Goal: Information Seeking & Learning: Learn about a topic

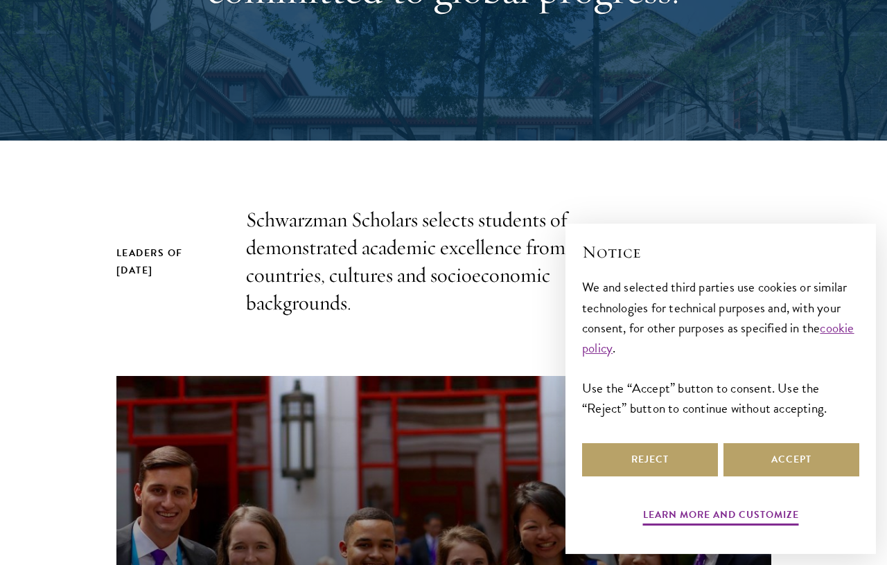
scroll to position [289, 0]
click at [791, 477] on button "Accept" at bounding box center [791, 459] width 136 height 33
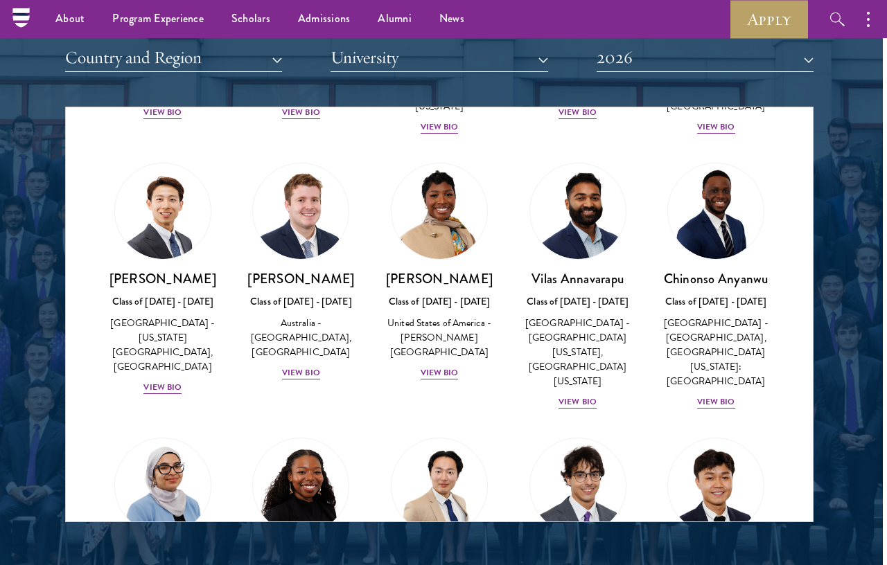
scroll to position [523, 0]
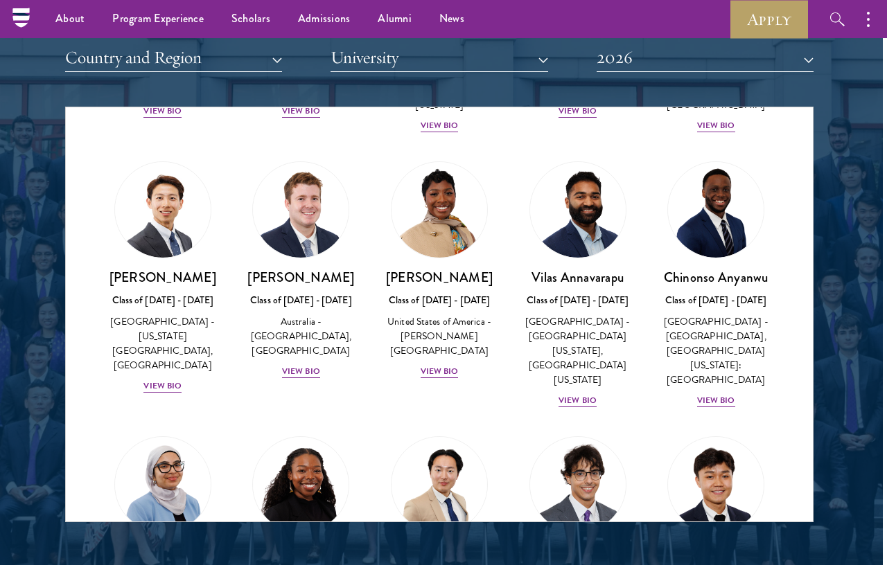
click at [291, 380] on div "[PERSON_NAME] Class of [DATE] - [DATE] [GEOGRAPHIC_DATA] - [GEOGRAPHIC_DATA], […" at bounding box center [301, 324] width 111 height 111
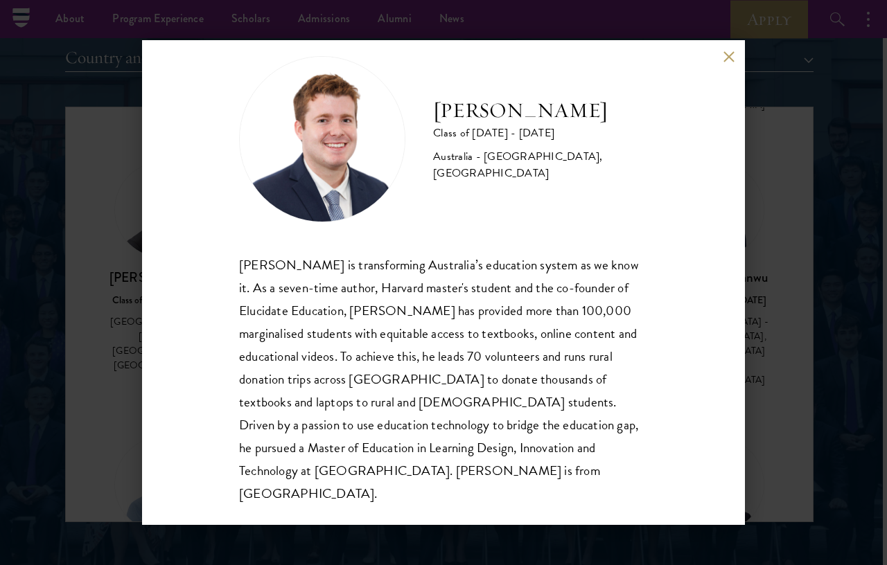
scroll to position [24, 0]
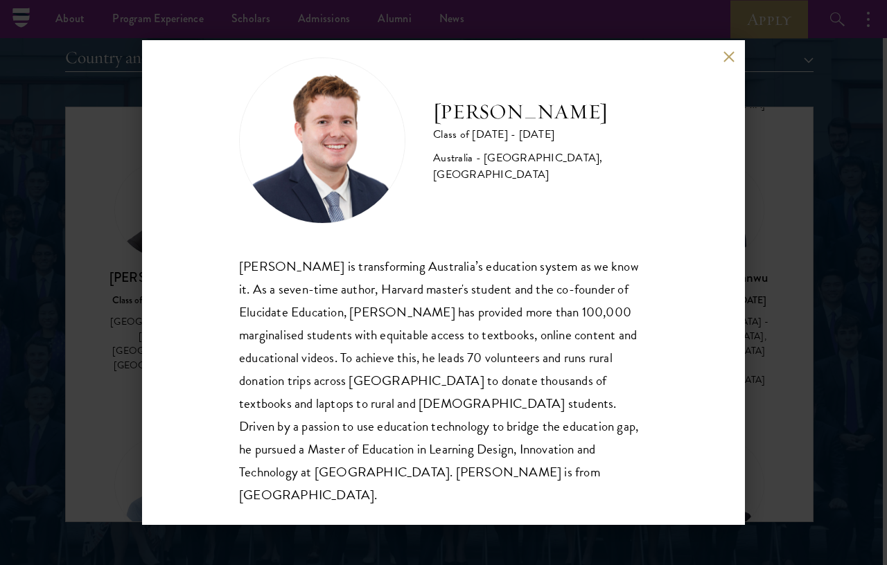
click at [732, 62] on button at bounding box center [729, 57] width 12 height 12
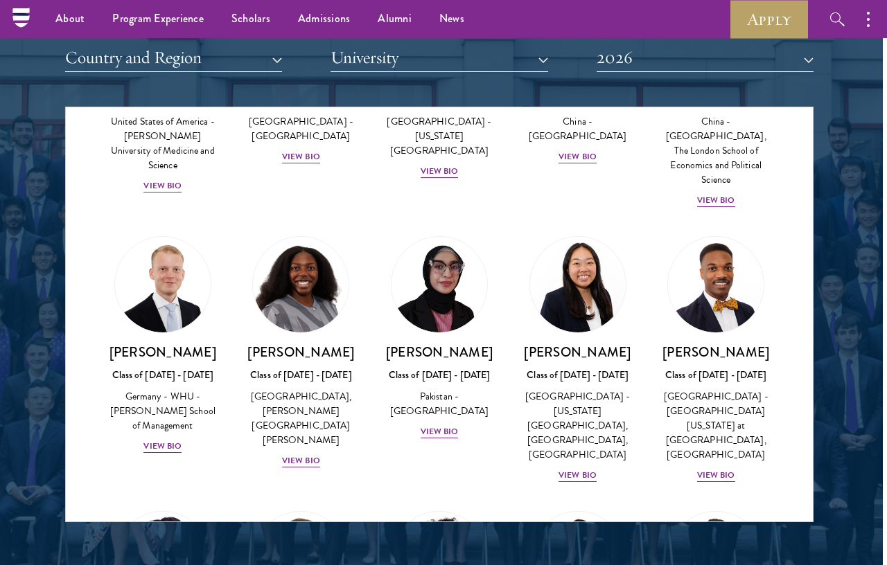
scroll to position [2674, 0]
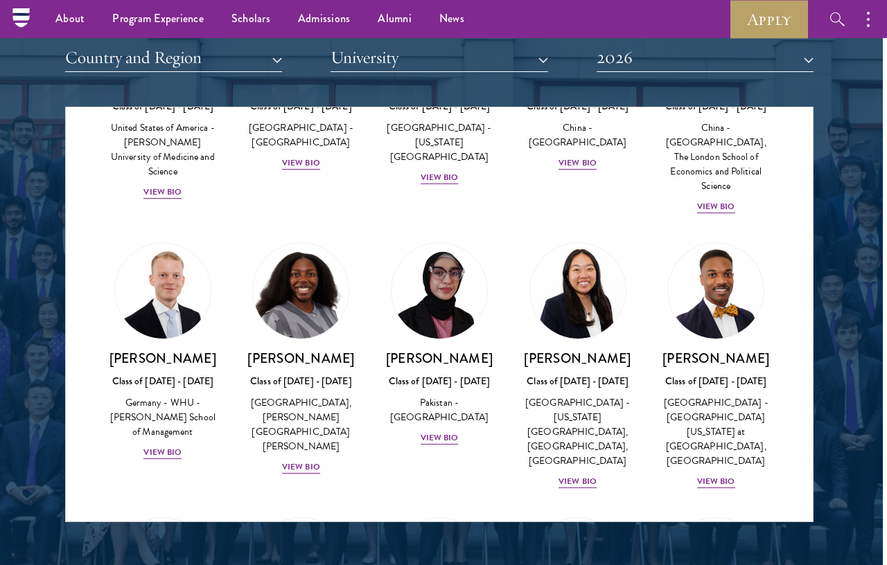
click at [156, 446] on div "View Bio" at bounding box center [162, 452] width 38 height 13
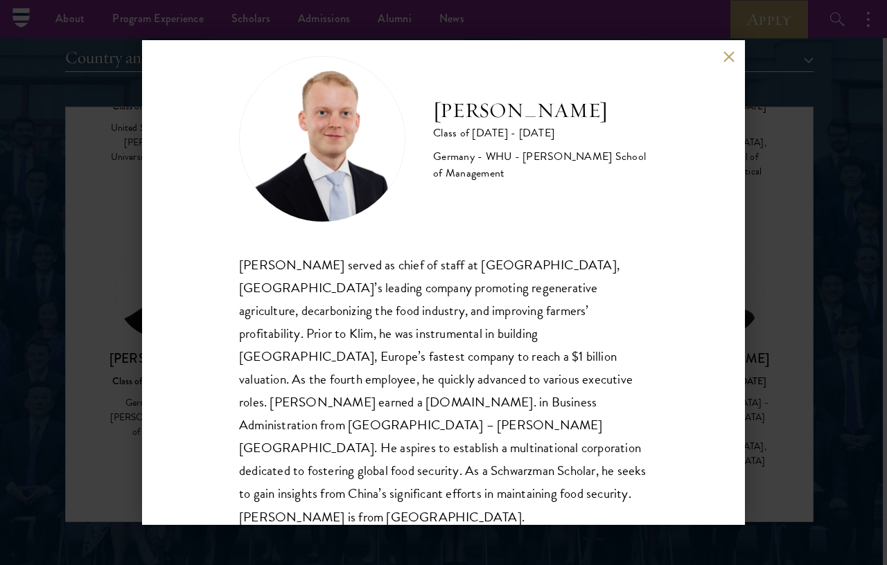
scroll to position [24, 0]
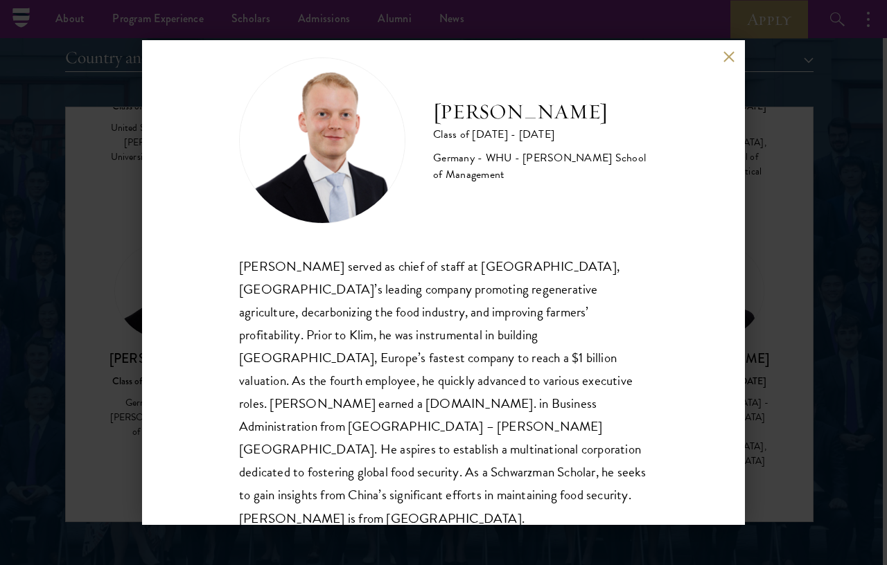
click at [732, 62] on button at bounding box center [729, 57] width 12 height 12
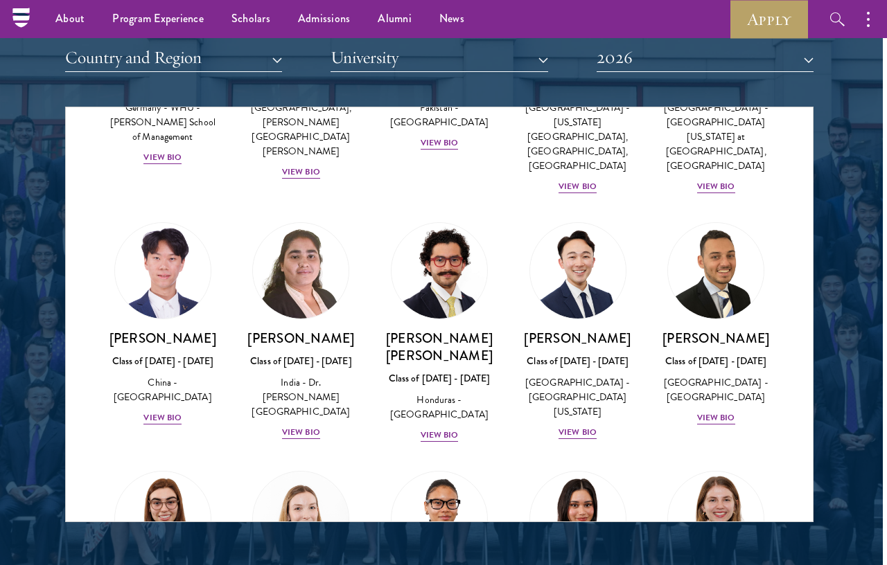
scroll to position [2978, 0]
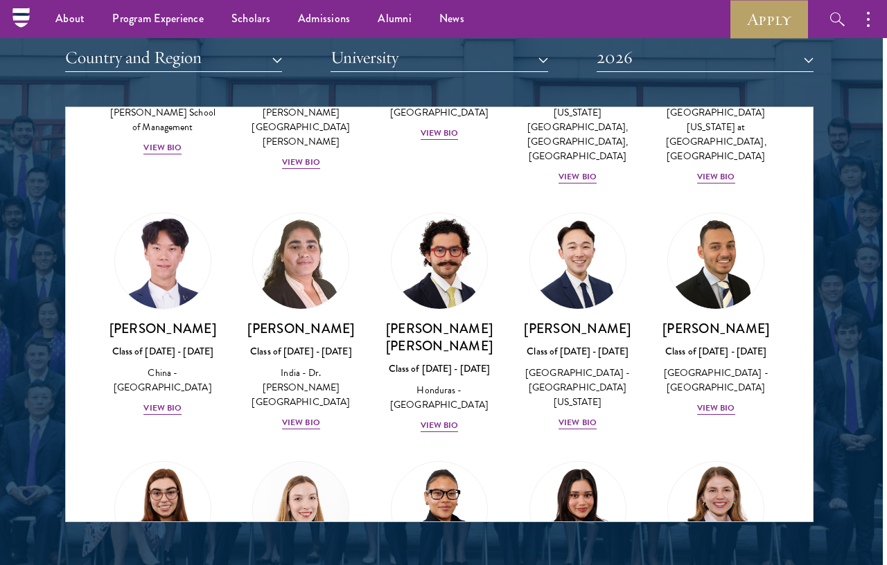
click at [719, 321] on div "[PERSON_NAME] Class of [DATE] - [DATE] [GEOGRAPHIC_DATA] - [GEOGRAPHIC_DATA] Vi…" at bounding box center [715, 368] width 111 height 96
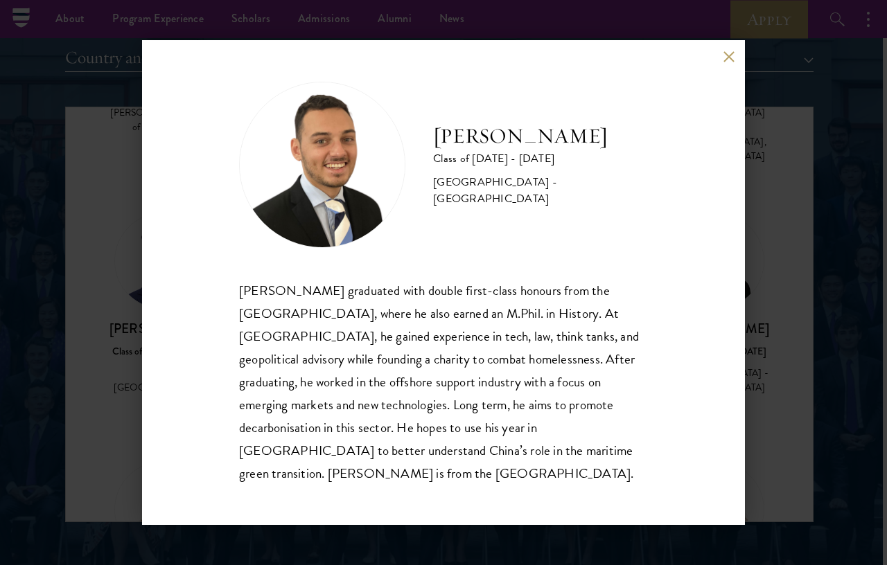
click at [725, 92] on div "[PERSON_NAME] Class of [DATE] - [DATE] [GEOGRAPHIC_DATA] - [GEOGRAPHIC_DATA] [P…" at bounding box center [443, 282] width 603 height 485
click at [724, 83] on div "[PERSON_NAME] Class of [DATE] - [DATE] [GEOGRAPHIC_DATA] - [GEOGRAPHIC_DATA] [P…" at bounding box center [443, 282] width 603 height 485
click at [733, 62] on button at bounding box center [729, 57] width 12 height 12
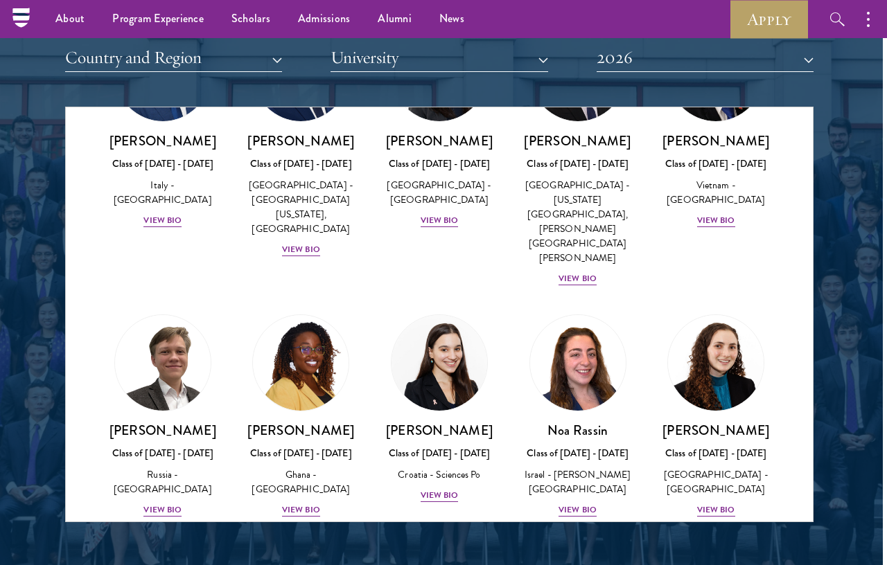
scroll to position [5235, 0]
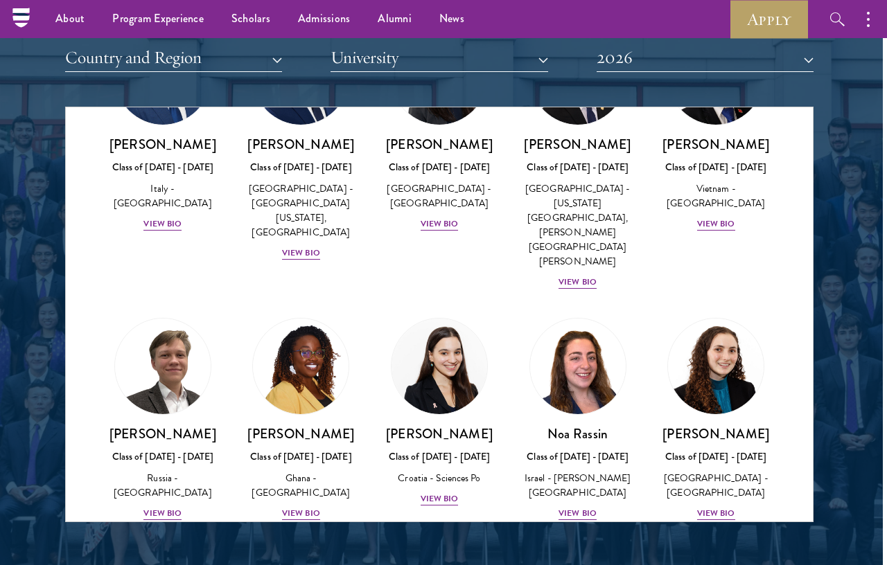
click at [69, 50] on button "Country and Region" at bounding box center [173, 58] width 217 height 28
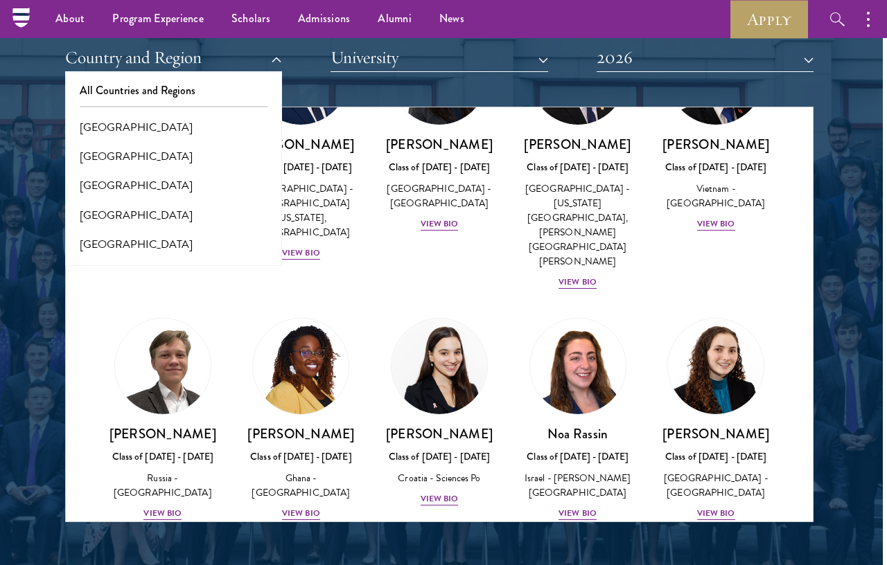
click at [88, 82] on button "All Countries and Regions" at bounding box center [173, 90] width 209 height 29
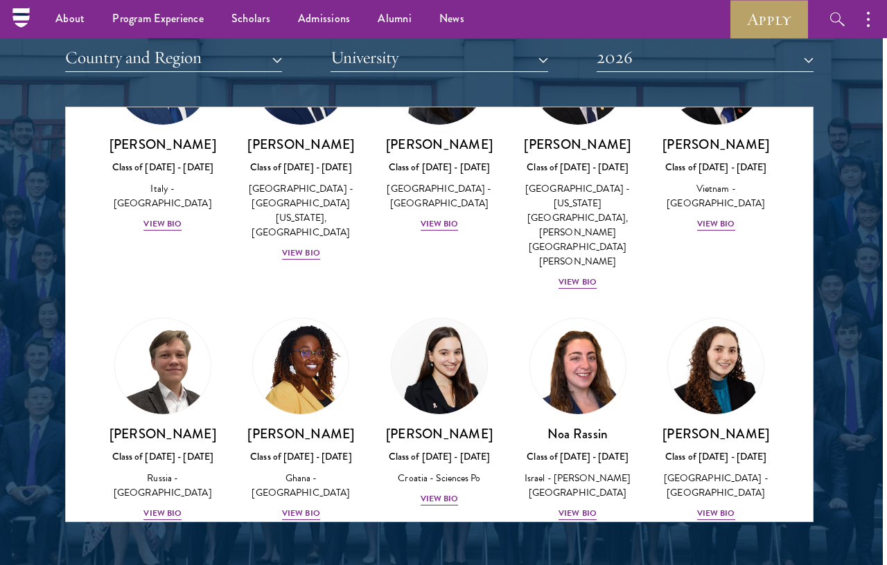
click at [73, 57] on button "Country and Region" at bounding box center [173, 58] width 217 height 28
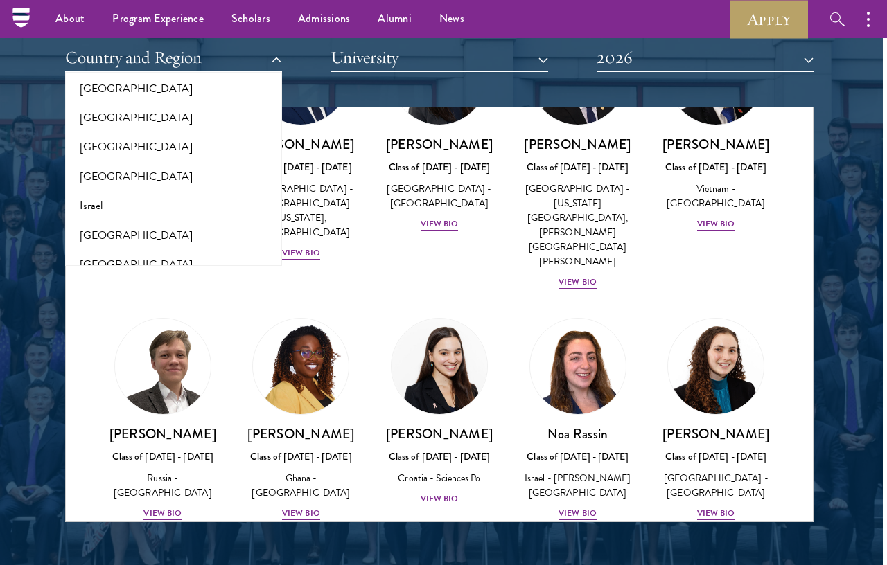
scroll to position [1102, 0]
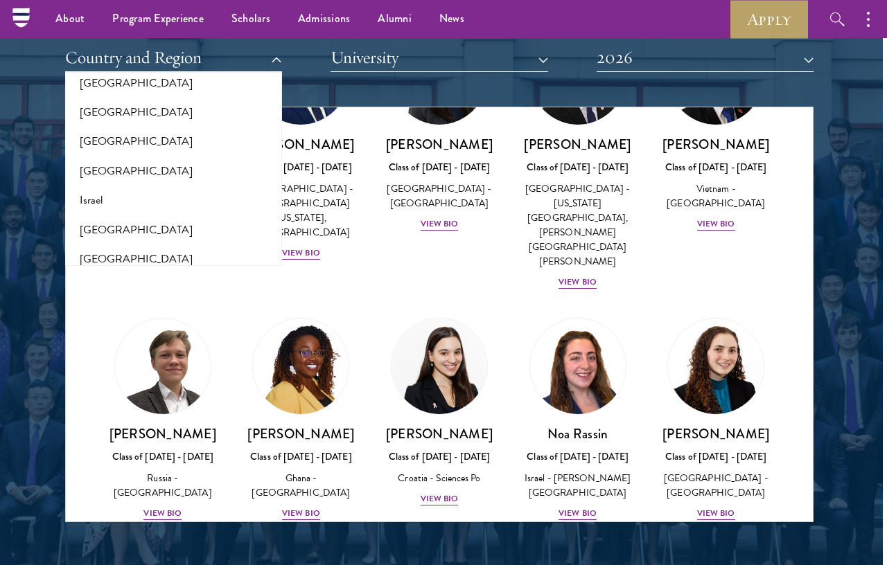
click at [91, 159] on button "[GEOGRAPHIC_DATA]" at bounding box center [173, 171] width 209 height 29
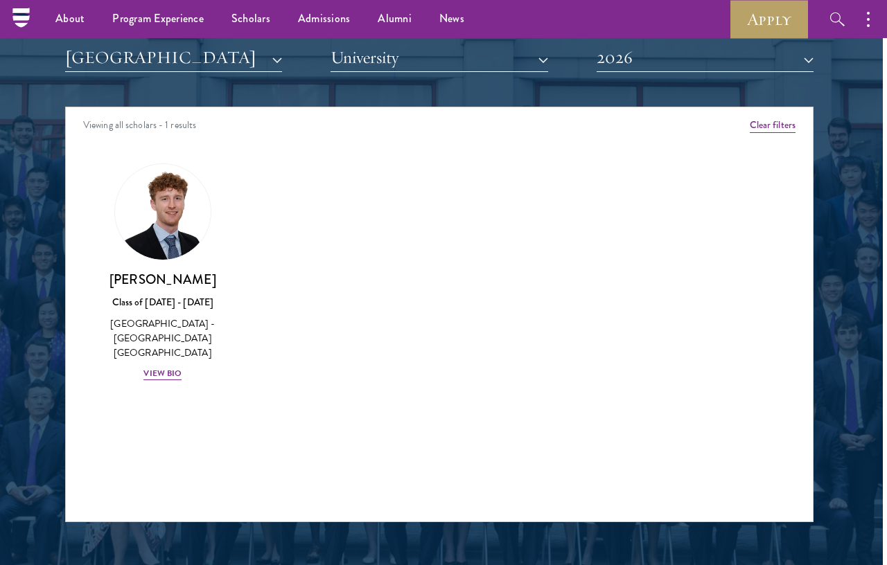
click at [153, 367] on div "View Bio" at bounding box center [162, 373] width 38 height 13
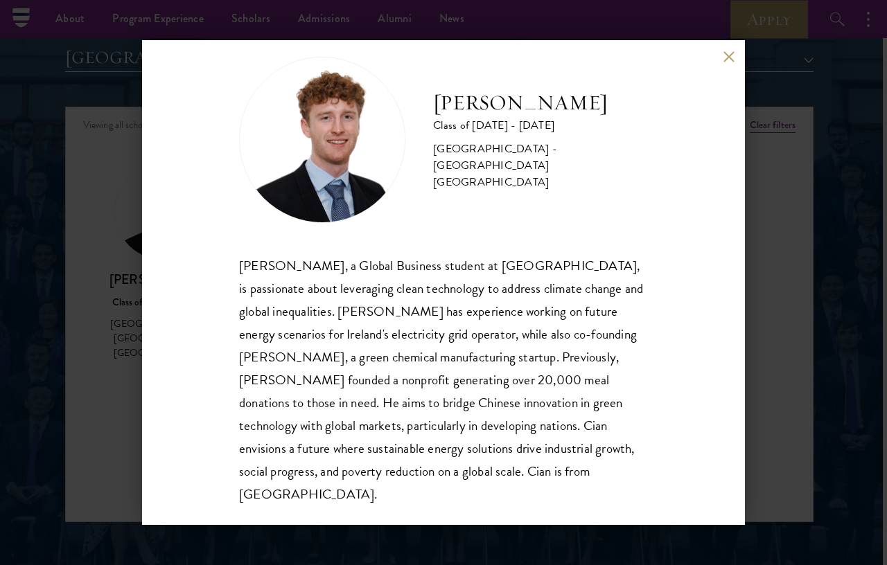
scroll to position [24, 0]
click at [723, 62] on button at bounding box center [729, 57] width 12 height 12
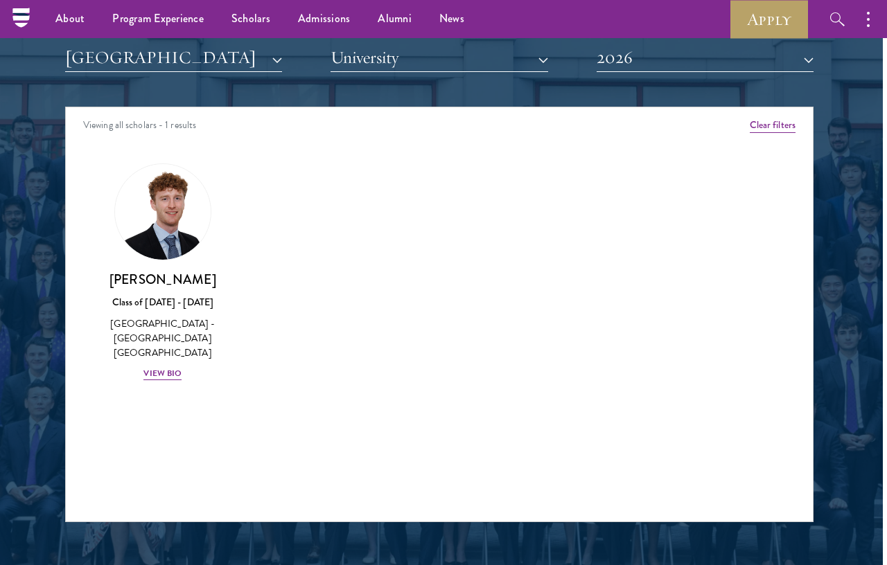
click at [101, 124] on div "Viewing all scholars - 1 results" at bounding box center [439, 126] width 747 height 39
click at [76, 51] on button "[GEOGRAPHIC_DATA]" at bounding box center [173, 58] width 217 height 28
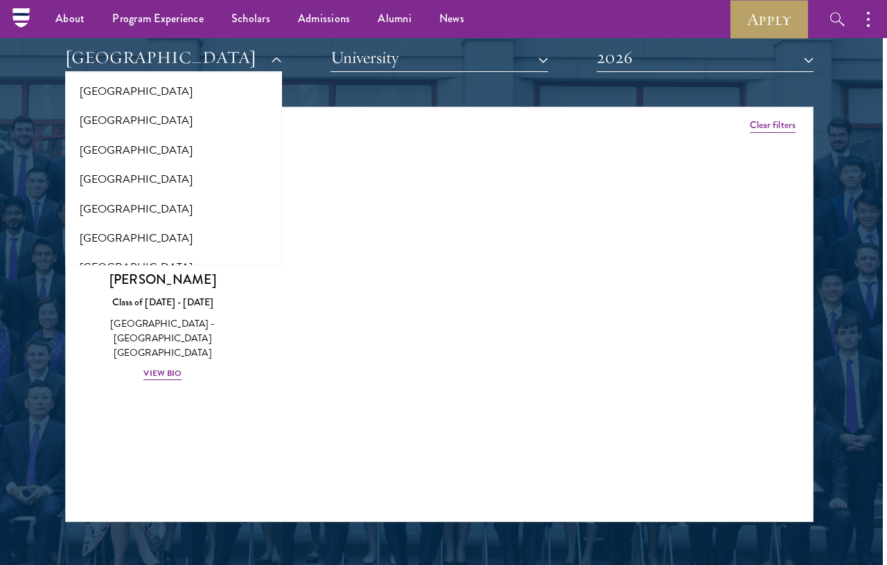
scroll to position [2833, 0]
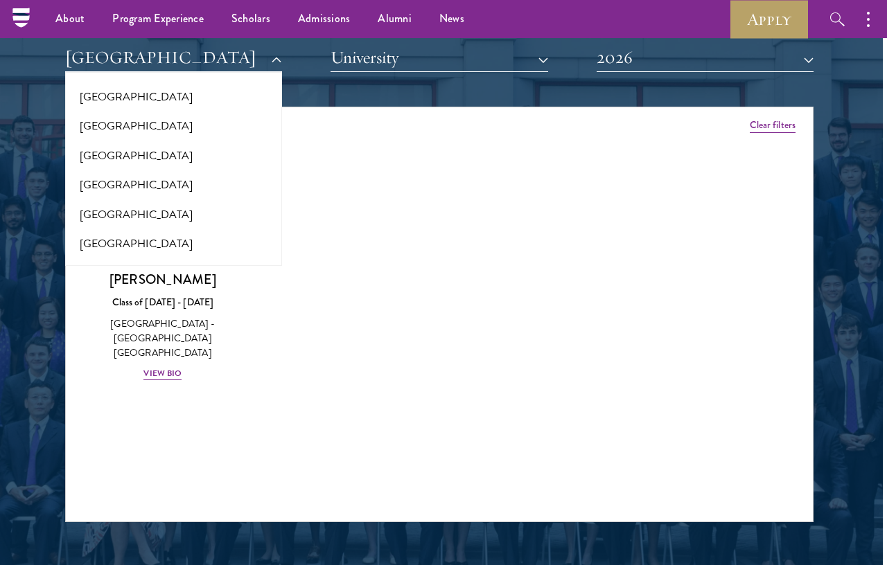
click at [93, 141] on button "[GEOGRAPHIC_DATA]" at bounding box center [173, 155] width 209 height 29
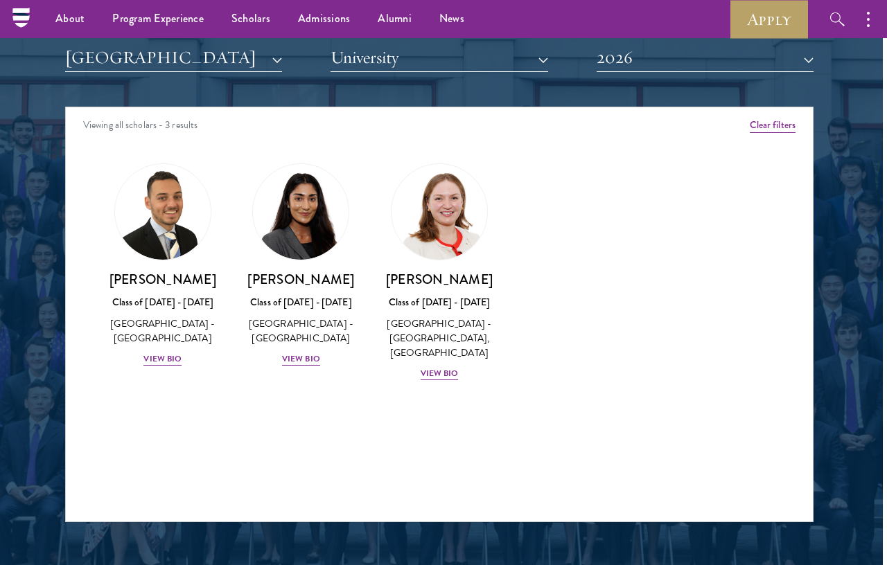
click at [447, 380] on div "View Bio" at bounding box center [440, 373] width 38 height 13
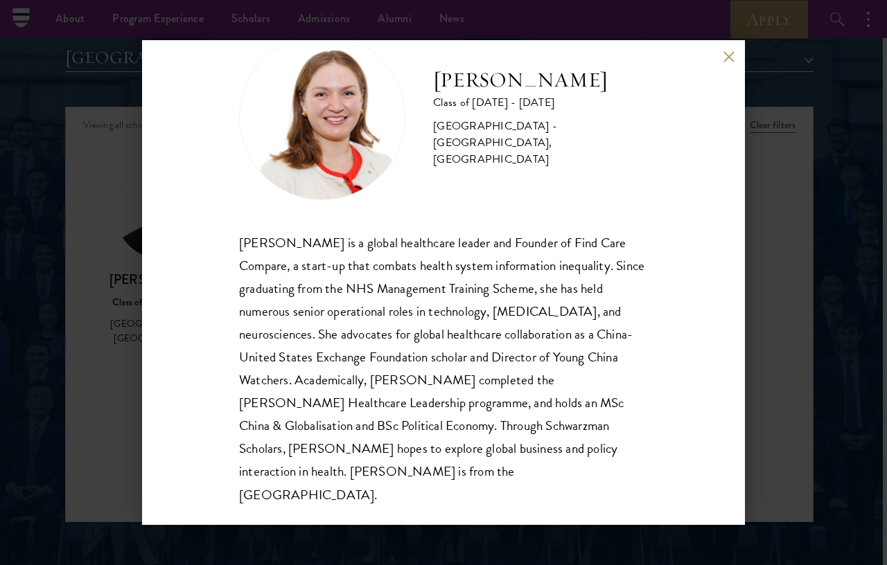
scroll to position [47, 0]
click at [727, 62] on button at bounding box center [729, 57] width 12 height 12
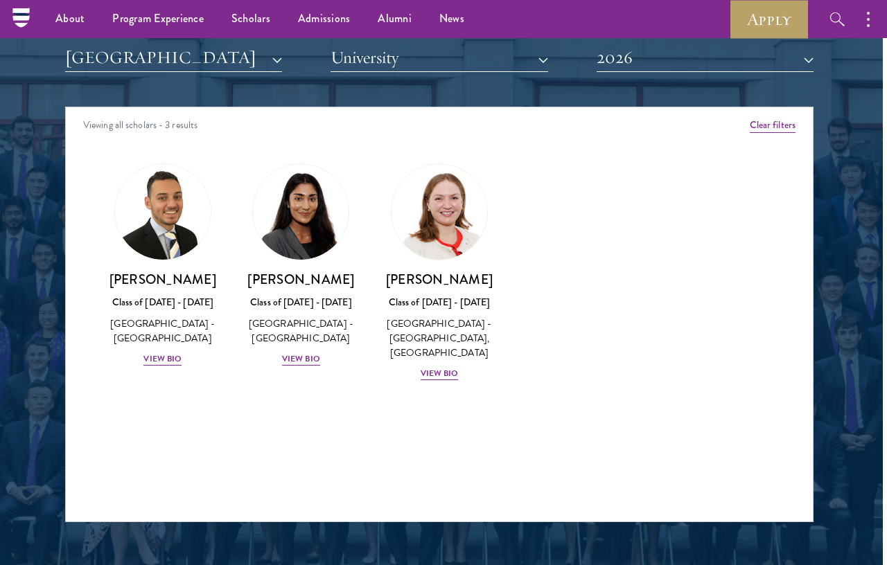
click at [296, 363] on div "[PERSON_NAME] Class of [DATE] - [DATE] [GEOGRAPHIC_DATA] - [GEOGRAPHIC_DATA] Vi…" at bounding box center [301, 319] width 111 height 96
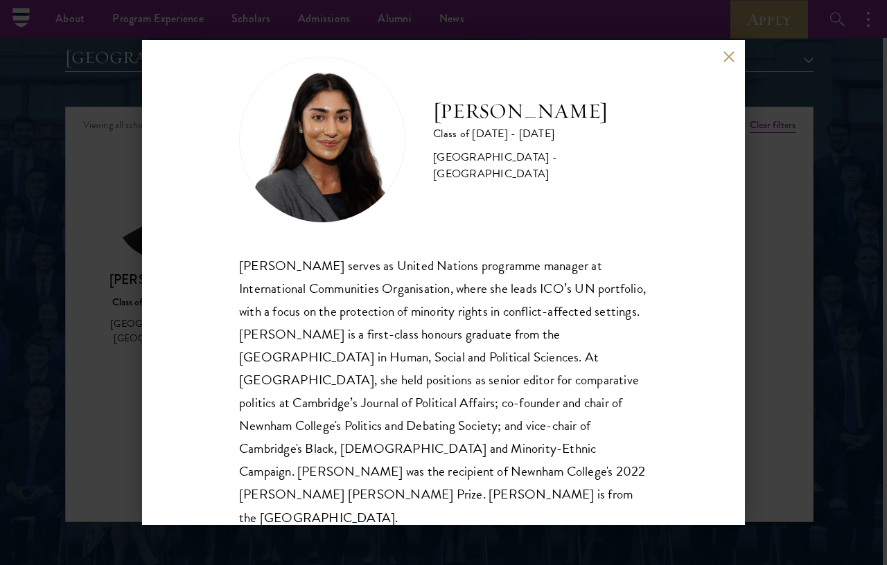
scroll to position [24, 0]
click at [733, 62] on button at bounding box center [729, 57] width 12 height 12
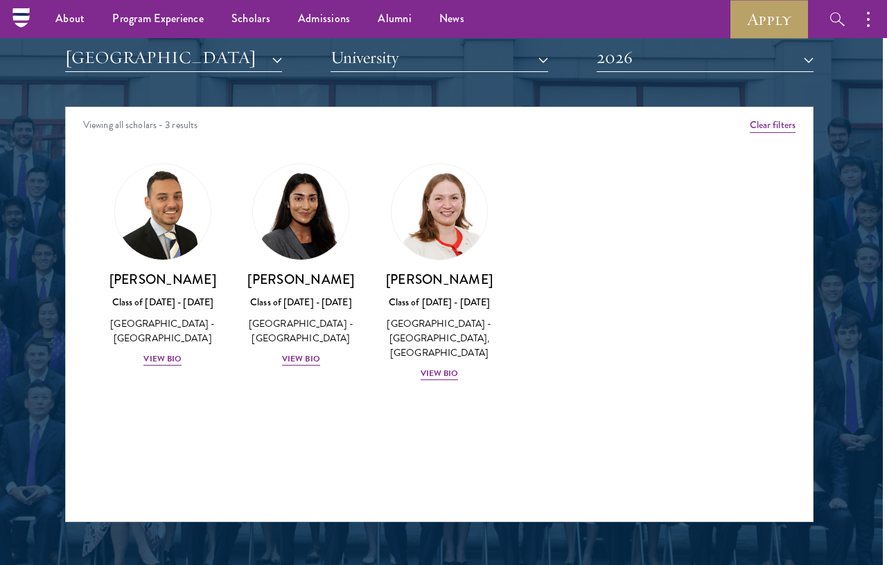
click at [156, 361] on div "View Bio" at bounding box center [162, 359] width 38 height 13
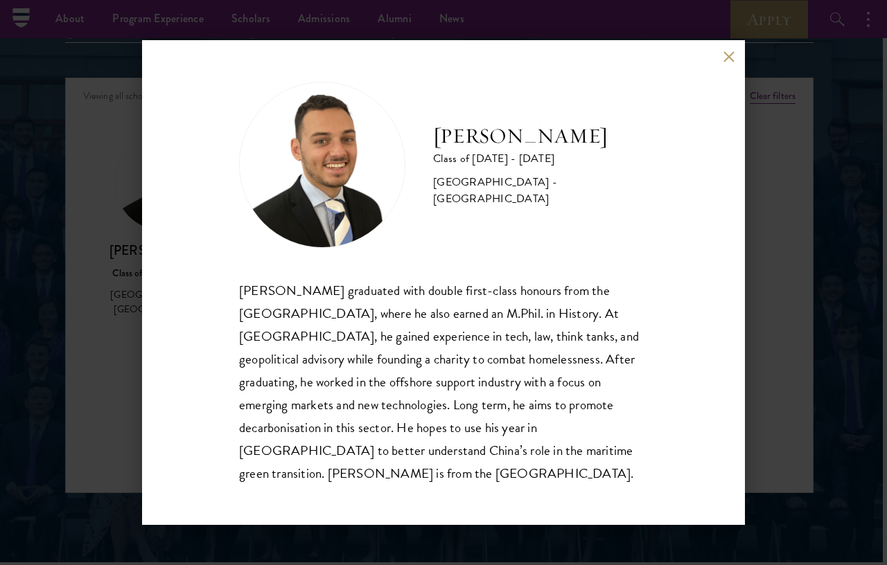
scroll to position [1708, 4]
click at [728, 62] on button at bounding box center [729, 57] width 12 height 12
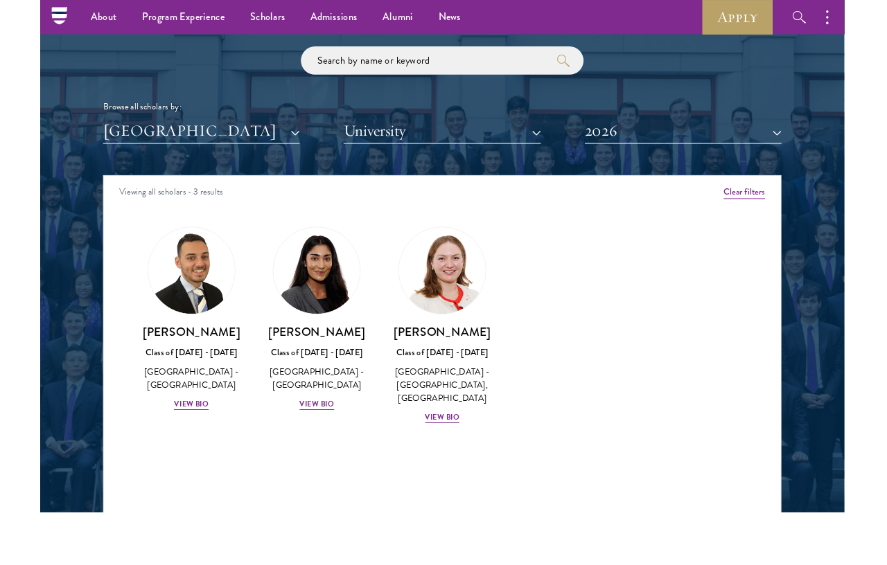
scroll to position [1641, 29]
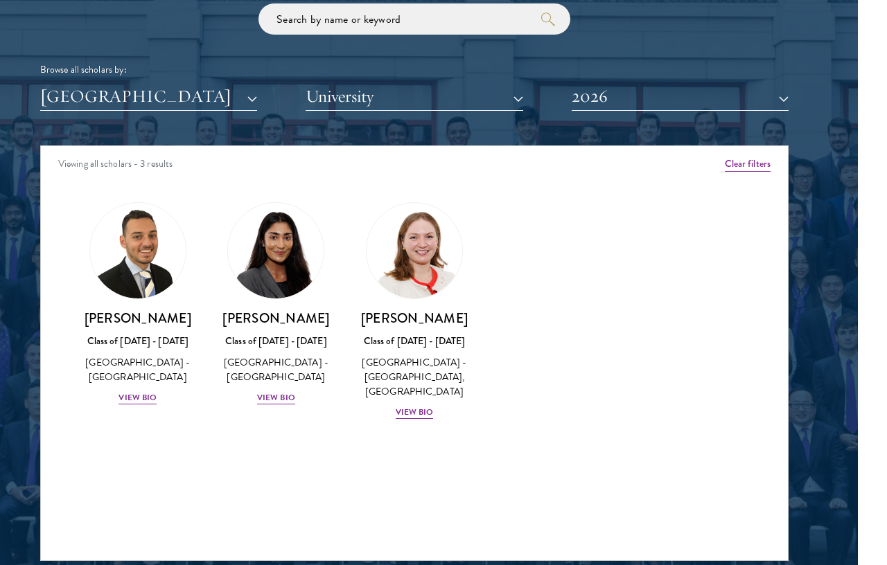
click at [501, 90] on button "University" at bounding box center [414, 96] width 217 height 28
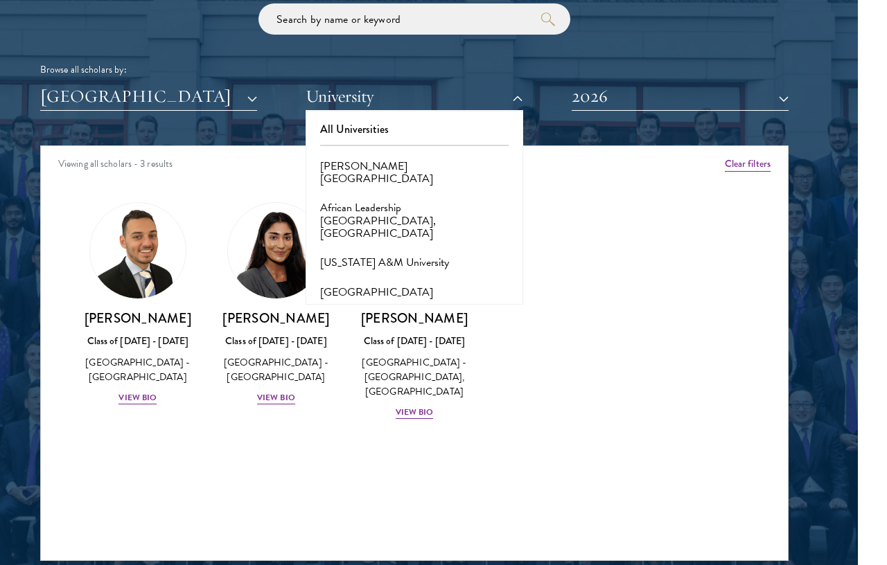
click at [475, 123] on button "All Universities" at bounding box center [414, 129] width 209 height 29
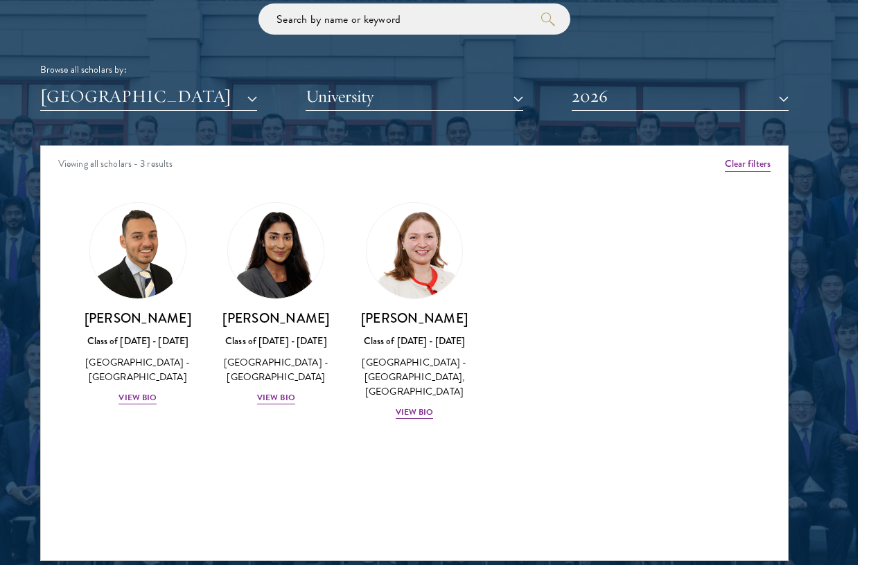
click at [53, 98] on button "[GEOGRAPHIC_DATA]" at bounding box center [148, 96] width 217 height 28
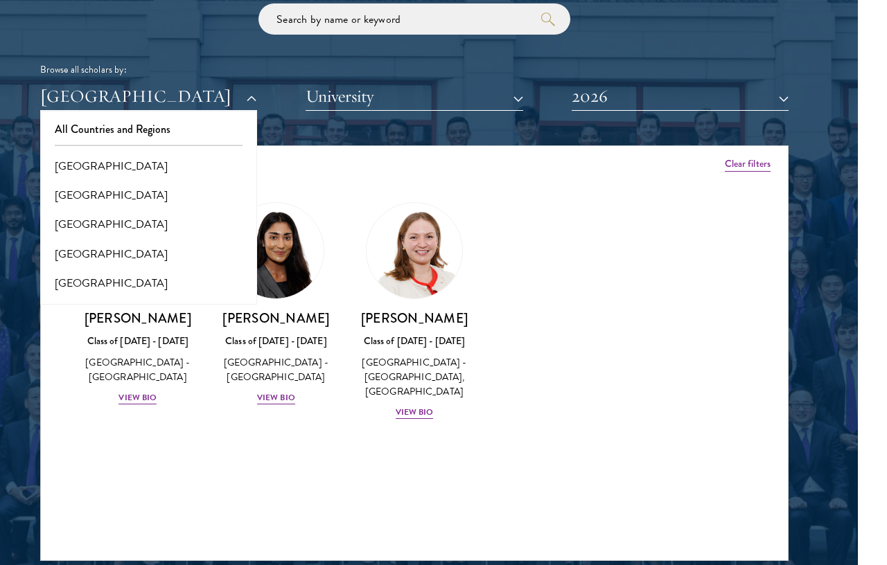
scroll to position [0, 0]
click at [67, 120] on button "All Countries and Regions" at bounding box center [148, 129] width 209 height 29
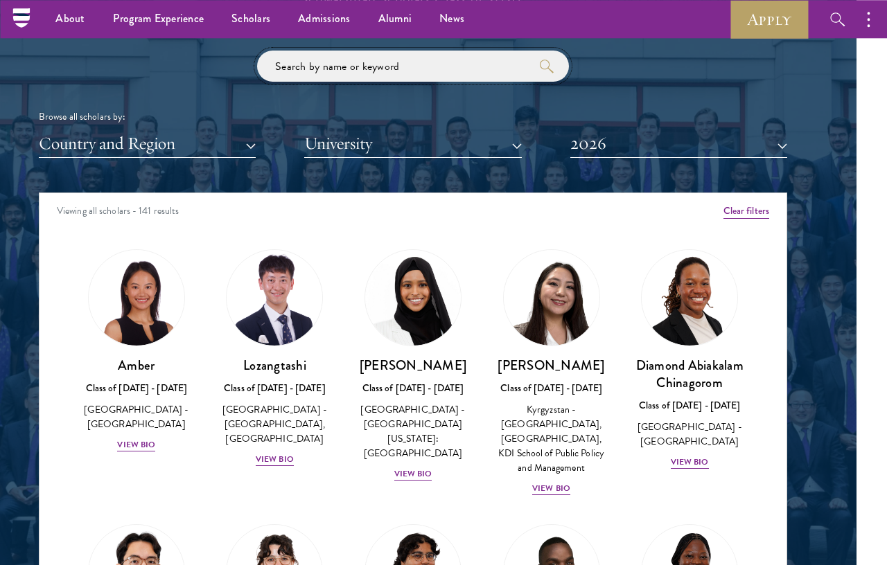
click at [495, 58] on input "search" at bounding box center [413, 66] width 312 height 31
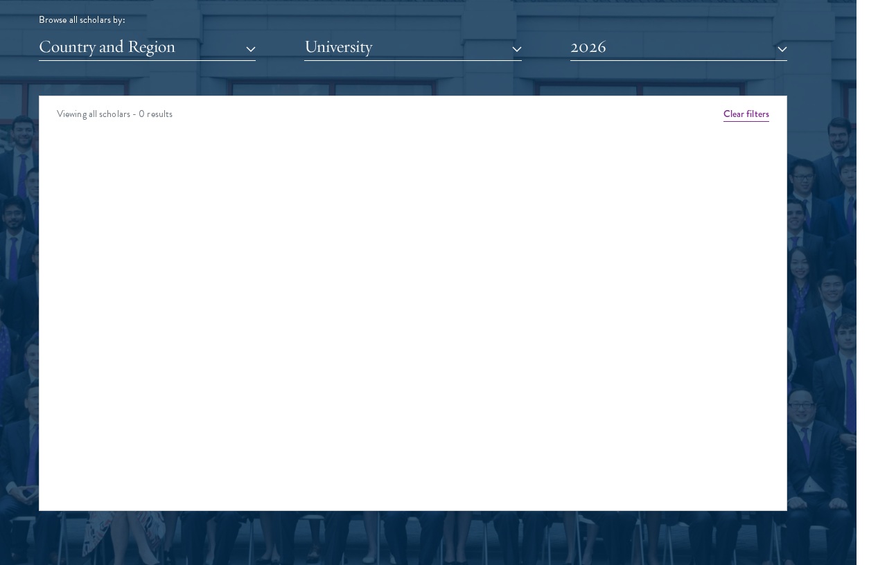
type input "Queens"
click at [755, 116] on button "Clear filters" at bounding box center [746, 114] width 46 height 15
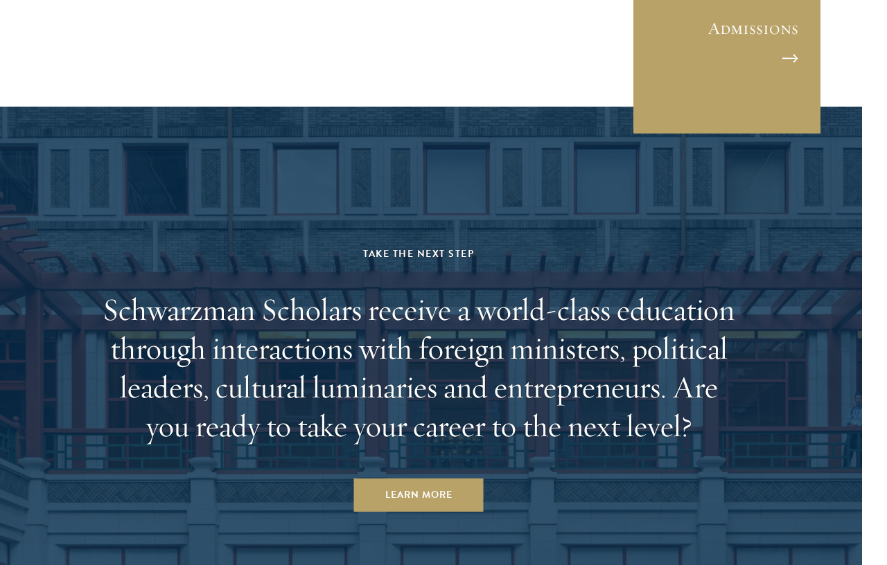
scroll to position [3847, 25]
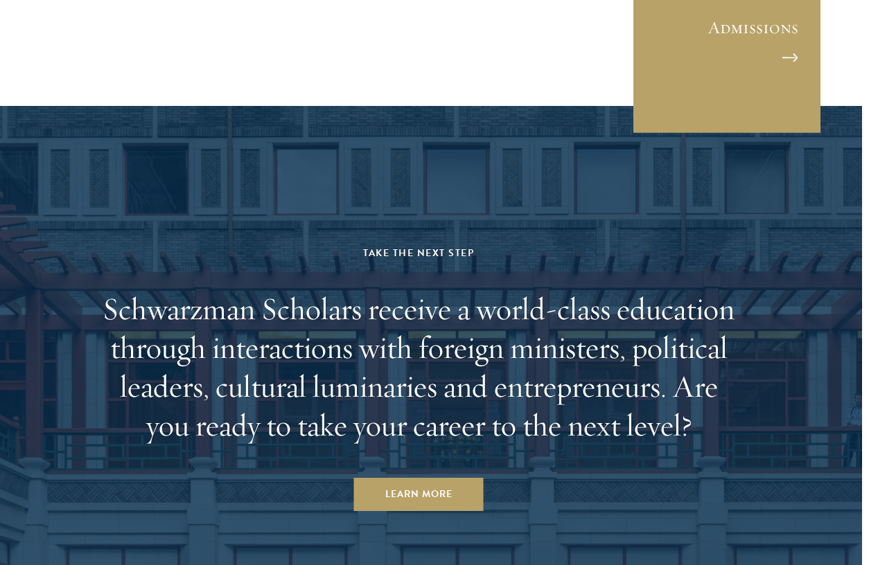
click at [792, 104] on link "Admissions" at bounding box center [726, 39] width 187 height 187
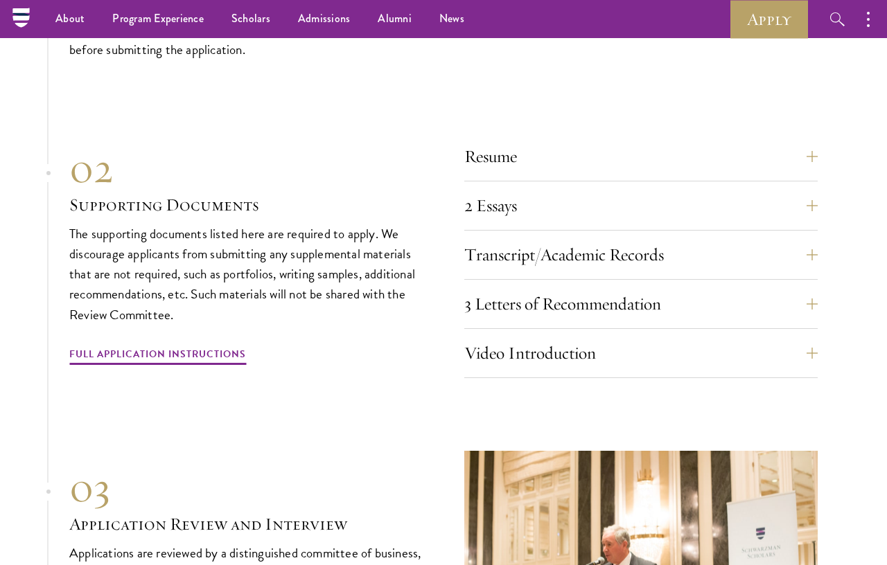
scroll to position [4631, 0]
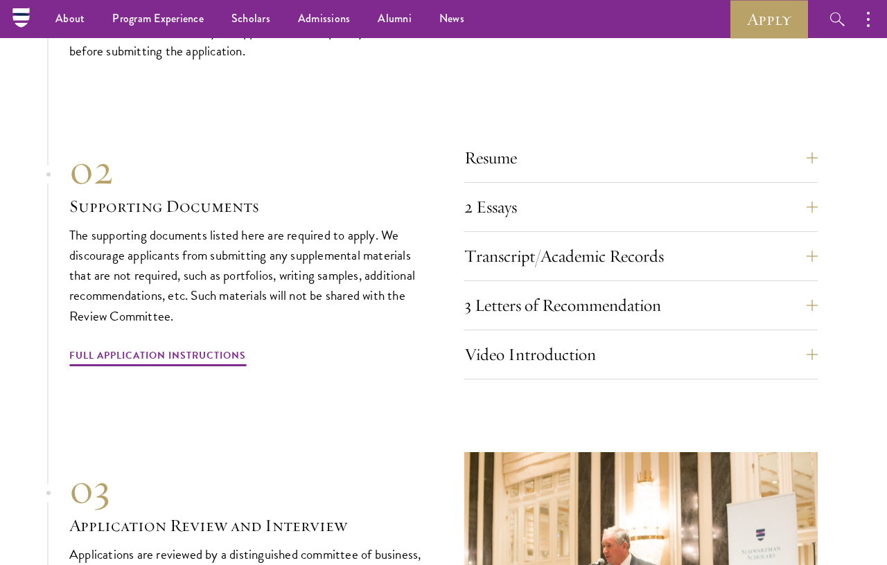
click at [787, 290] on button "3 Letters of Recommendation" at bounding box center [640, 305] width 353 height 33
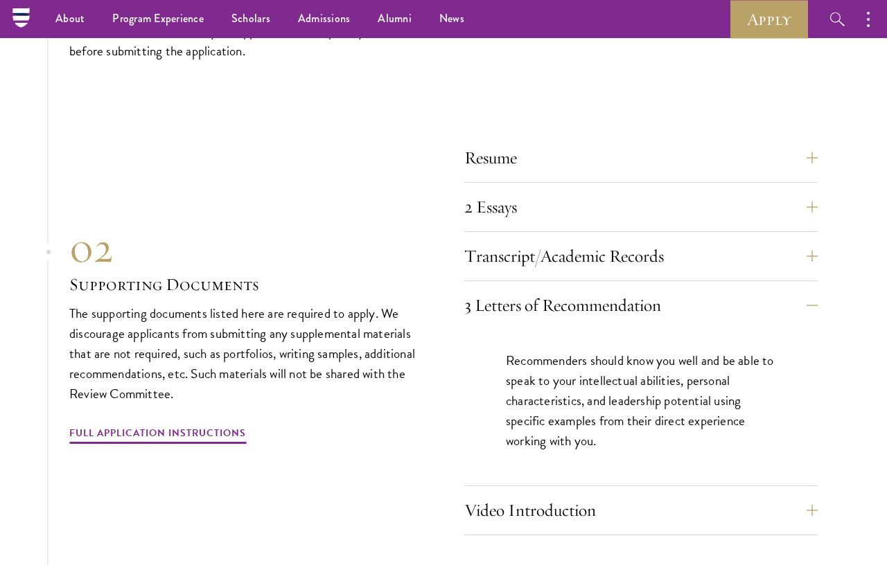
click at [795, 312] on button "3 Letters of Recommendation" at bounding box center [640, 305] width 353 height 33
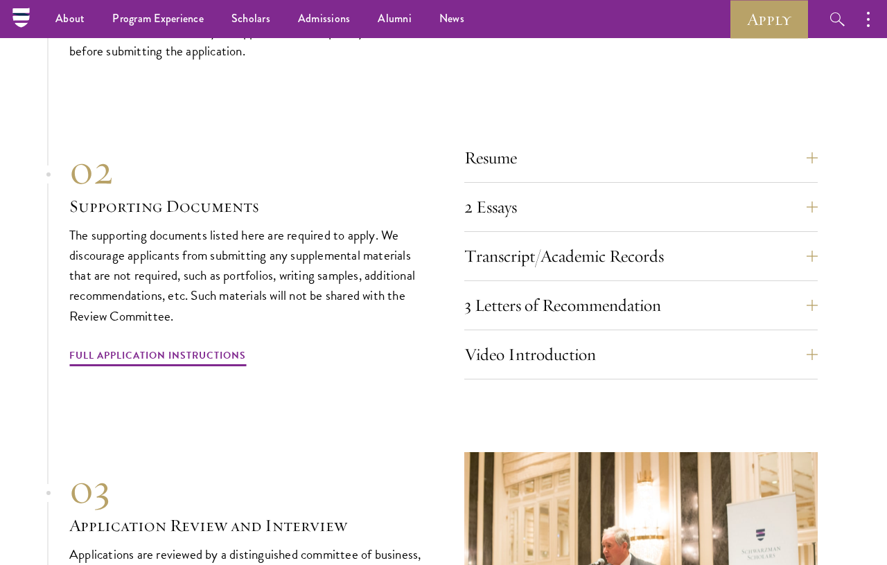
click at [805, 202] on button "2 Essays" at bounding box center [640, 207] width 353 height 33
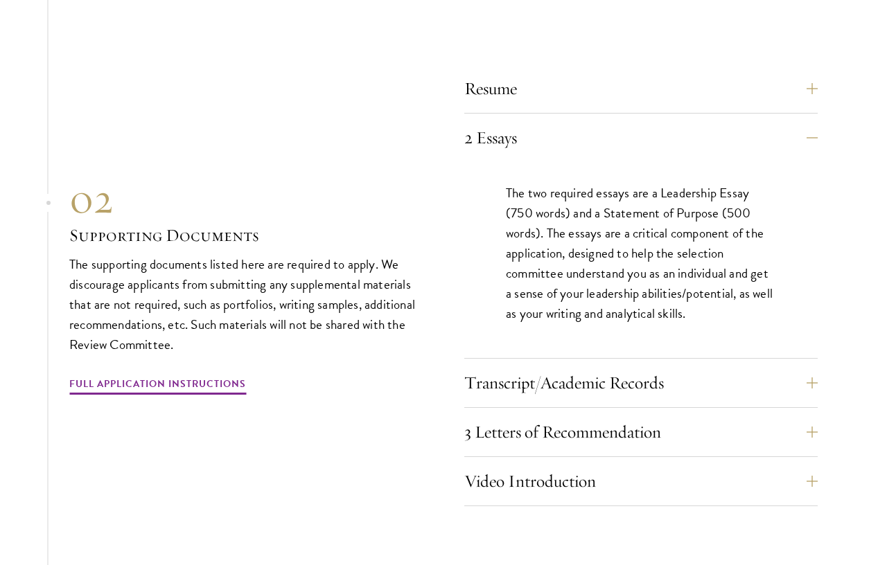
scroll to position [4700, 0]
click at [809, 141] on button "2 Essays" at bounding box center [640, 137] width 353 height 33
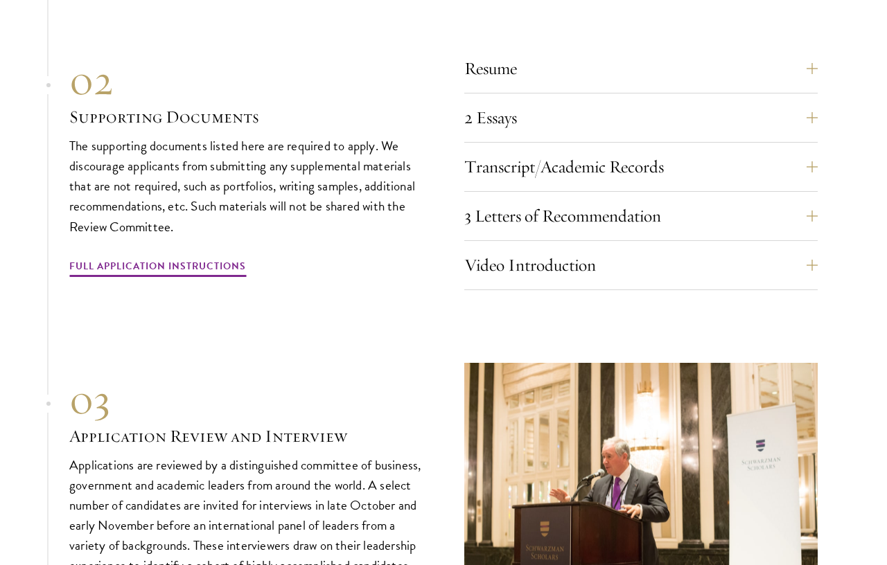
scroll to position [4801, 0]
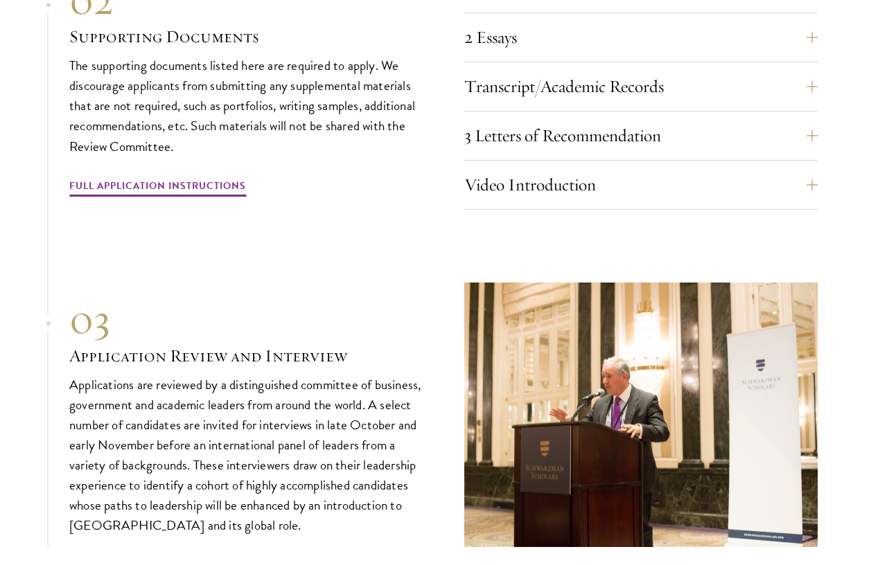
click at [809, 178] on button "Video Introduction" at bounding box center [640, 184] width 353 height 33
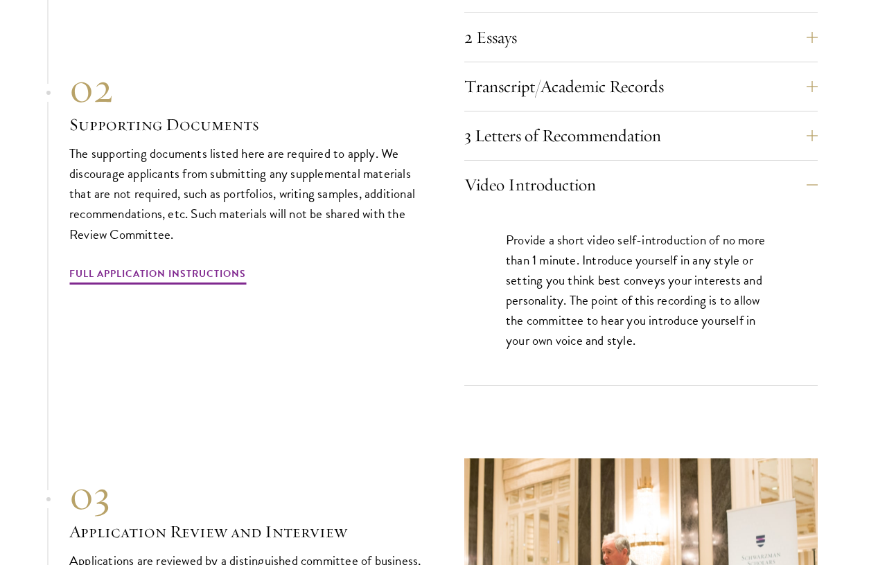
click at [800, 195] on button "Video Introduction" at bounding box center [640, 184] width 353 height 33
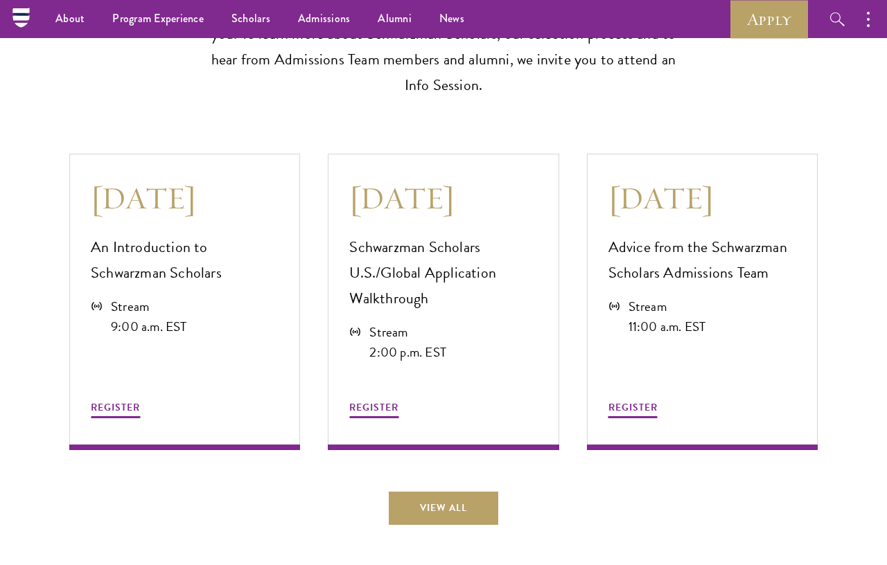
scroll to position [3635, 0]
